Goal: Task Accomplishment & Management: Manage account settings

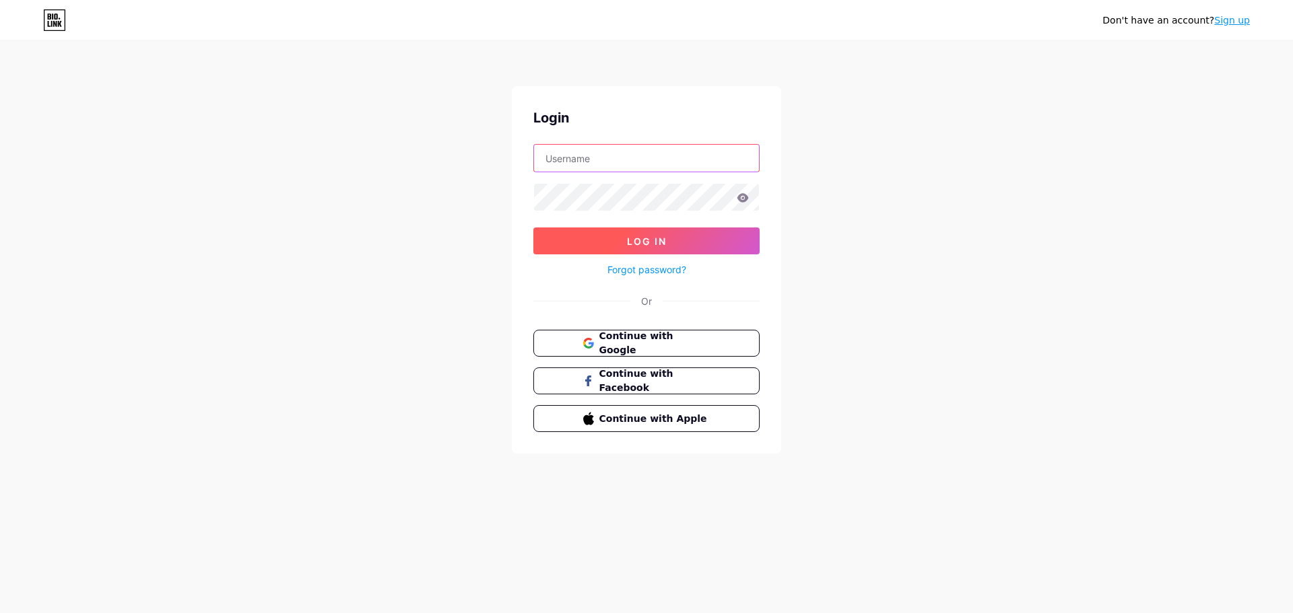
type input "[EMAIL_ADDRESS][DOMAIN_NAME]"
click at [697, 244] on button "Log In" at bounding box center [646, 241] width 226 height 27
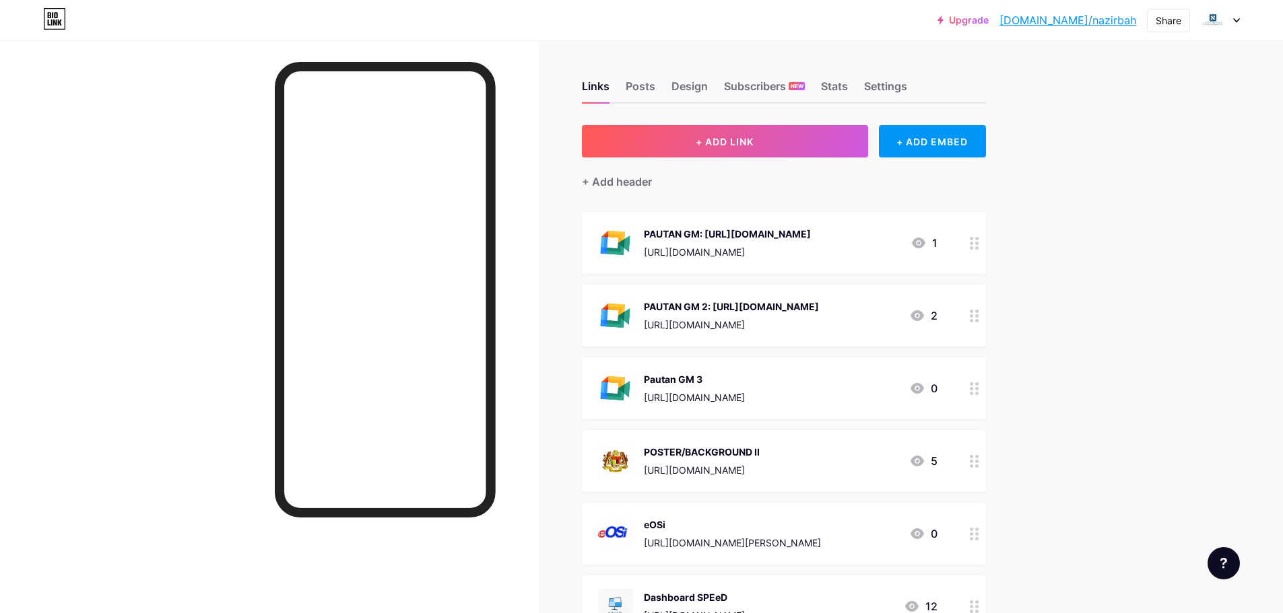
click at [975, 405] on div at bounding box center [974, 389] width 23 height 62
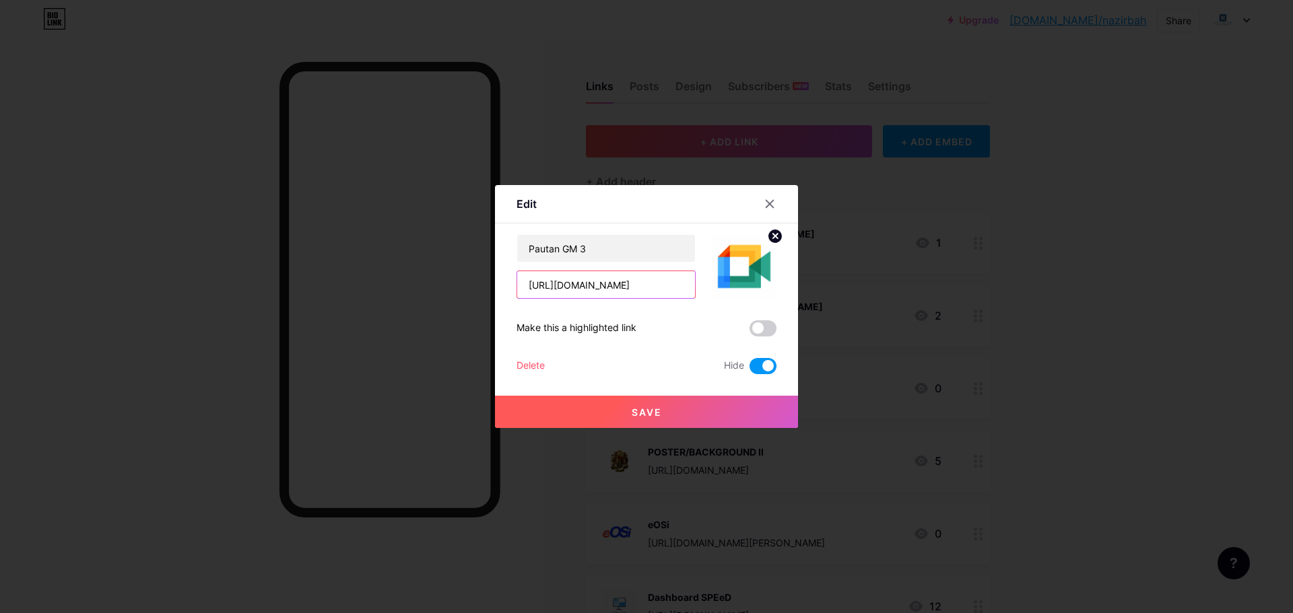
click at [638, 283] on input "[URL][DOMAIN_NAME]" at bounding box center [606, 284] width 178 height 27
paste input "[DOMAIN_NAME][URL]"
type input "[URL][DOMAIN_NAME]"
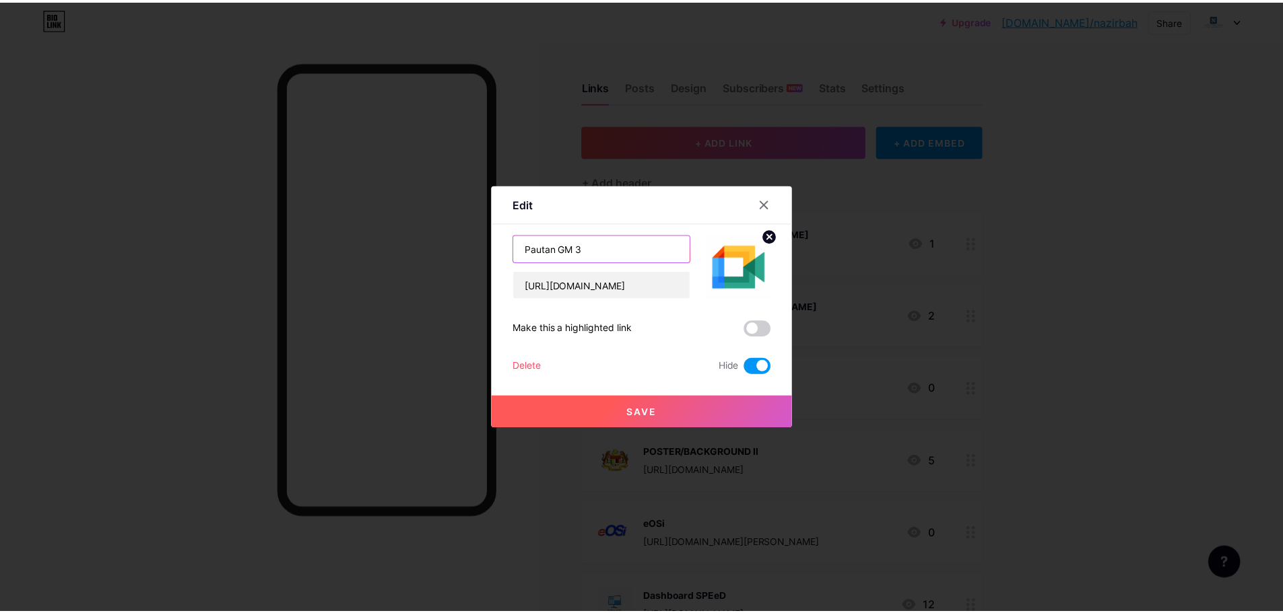
scroll to position [0, 0]
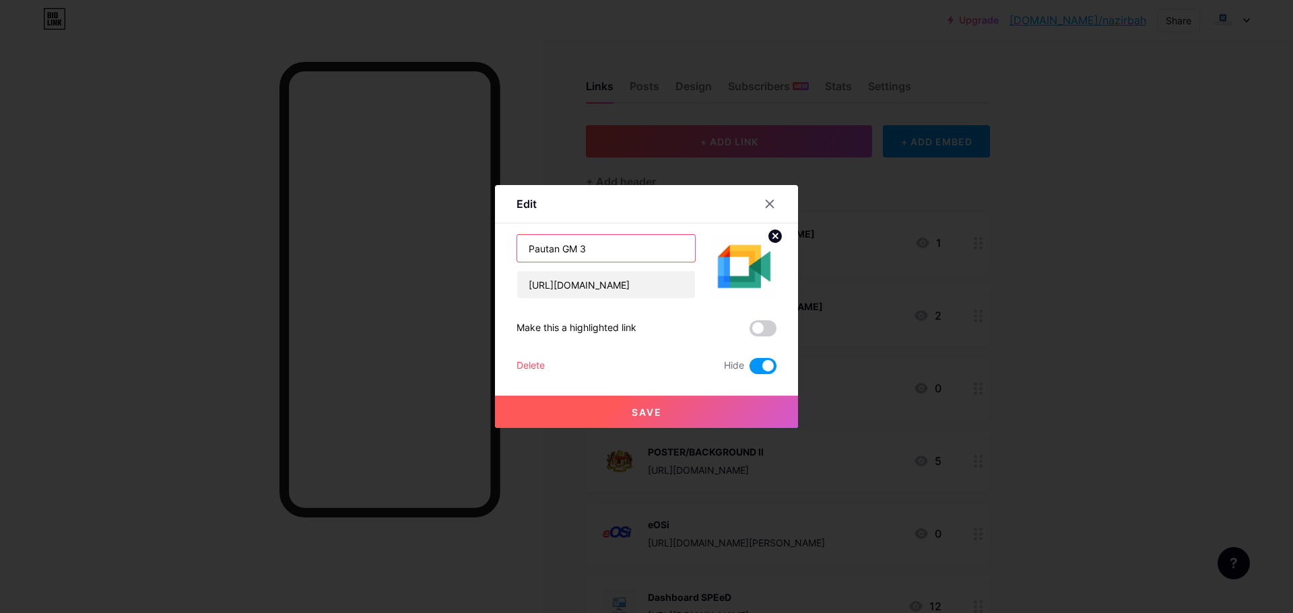
click at [626, 256] on input "Pautan GM 3" at bounding box center [606, 248] width 178 height 27
drag, startPoint x: 626, startPoint y: 256, endPoint x: 490, endPoint y: 255, distance: 135.3
click at [495, 255] on div "Edit Content YouTube Play YouTube video without leaving your page. ADD Vimeo Pl…" at bounding box center [646, 306] width 303 height 243
type input "streamyard"
click at [757, 368] on span at bounding box center [762, 366] width 27 height 16
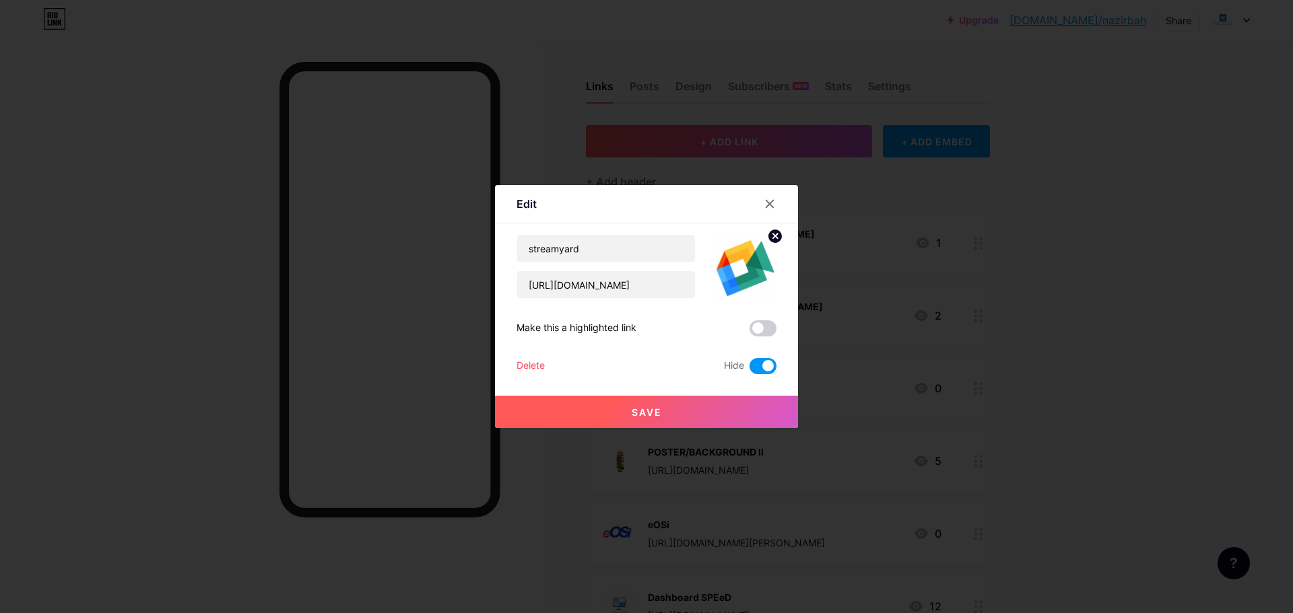
click at [749, 370] on input "checkbox" at bounding box center [749, 370] width 0 height 0
click at [704, 415] on button "Save" at bounding box center [646, 412] width 303 height 32
